Goal: Ask a question

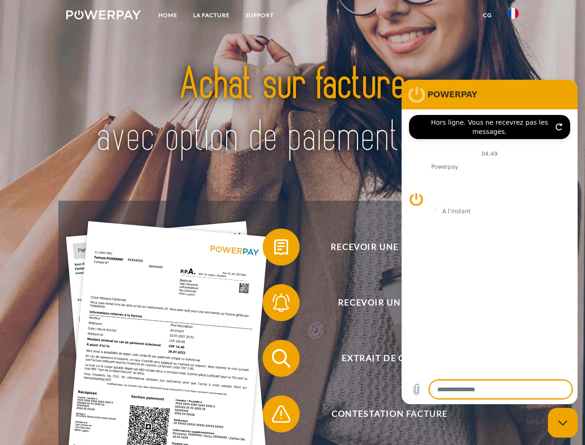
click at [103, 16] on img at bounding box center [103, 14] width 75 height 9
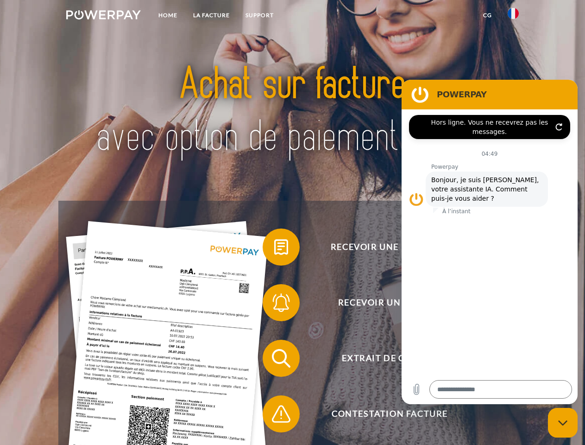
click at [514, 16] on img at bounding box center [513, 13] width 11 height 11
click at [488, 15] on link "CG" at bounding box center [488, 15] width 25 height 17
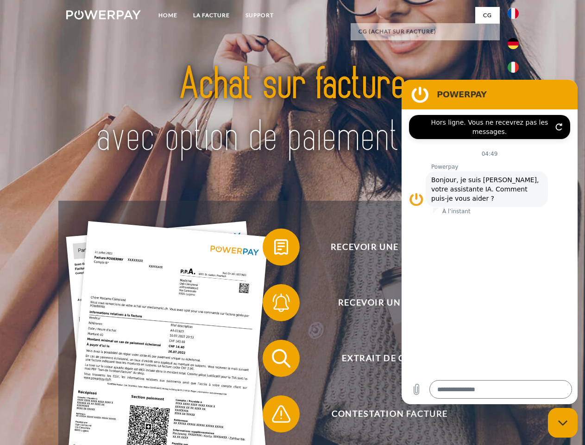
click at [274, 249] on span at bounding box center [267, 247] width 46 height 46
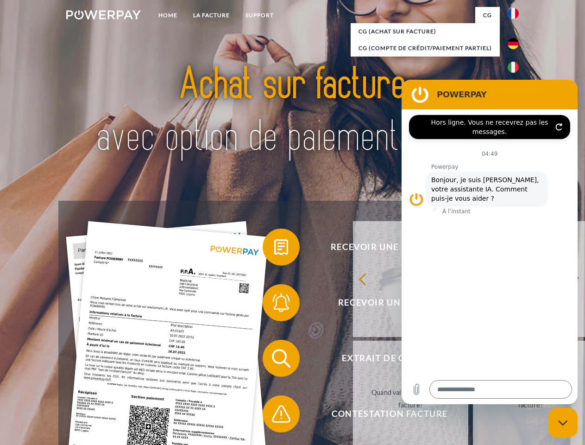
click at [274, 305] on span at bounding box center [267, 303] width 46 height 46
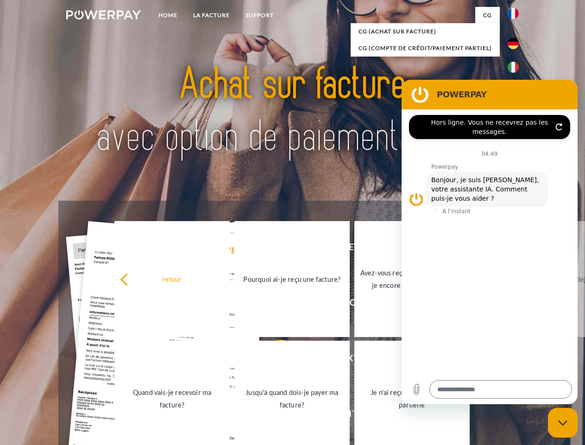
click at [274, 360] on link "Jusqu'à quand dois-je payer ma facture?" at bounding box center [292, 399] width 115 height 116
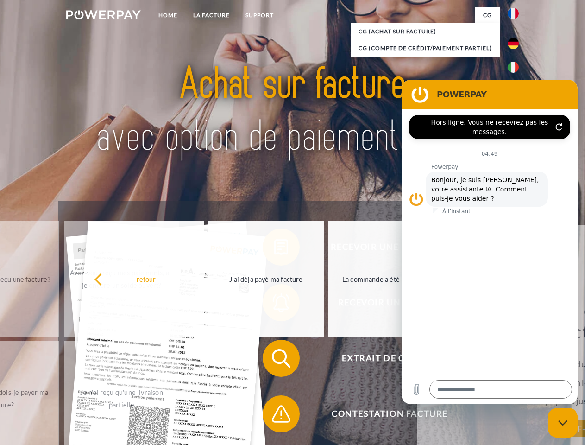
click at [274, 416] on div "Recevoir une facture ? Recevoir un rappel? Extrait de compte retour" at bounding box center [292, 386] width 468 height 371
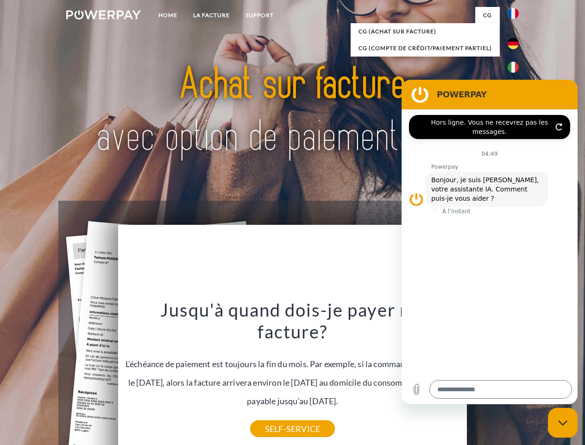
click at [563, 423] on icon "Fermer la fenêtre de messagerie" at bounding box center [564, 423] width 10 height 6
type textarea "*"
